Goal: Transaction & Acquisition: Purchase product/service

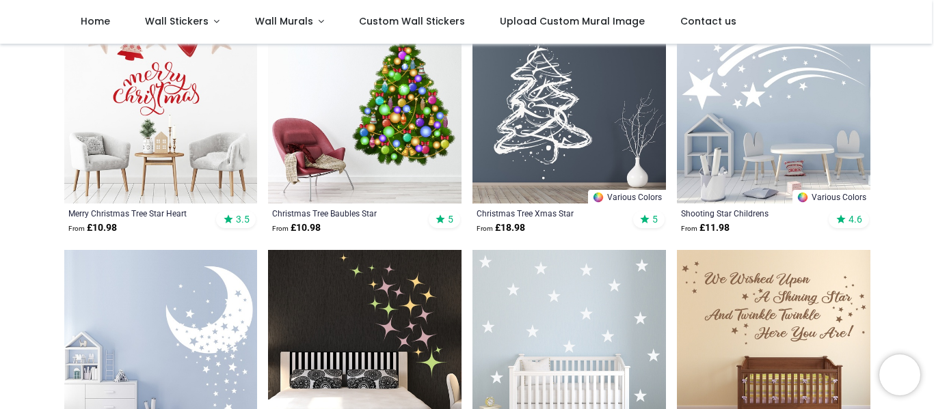
scroll to position [270, 0]
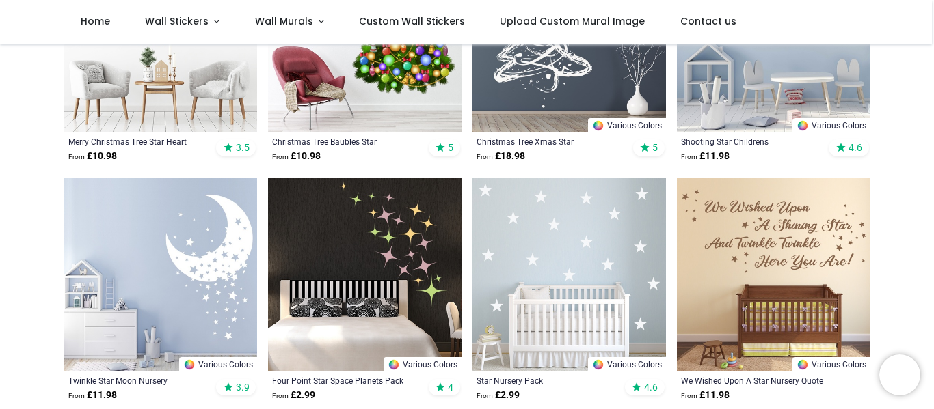
click at [511, 293] on img at bounding box center [568, 274] width 193 height 193
